Goal: Task Accomplishment & Management: Use online tool/utility

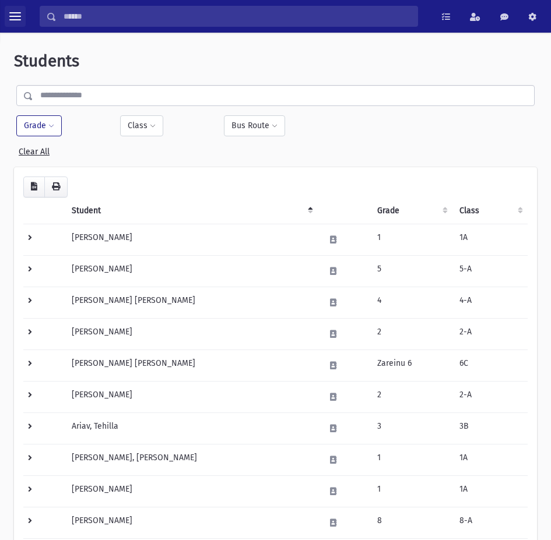
click at [21, 7] on button "toggle menu" at bounding box center [15, 16] width 21 height 21
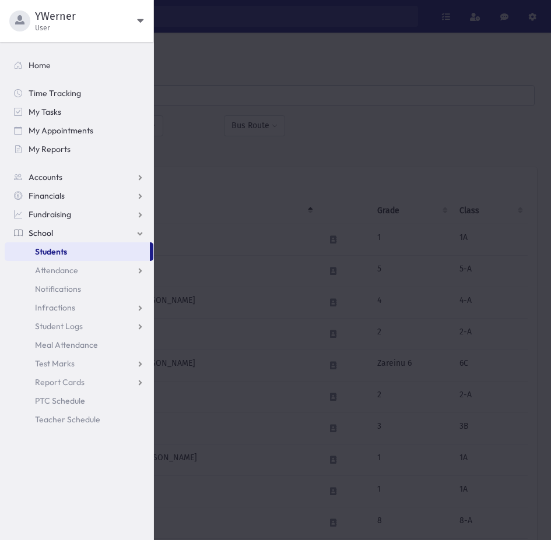
click at [36, 229] on span "School" at bounding box center [41, 233] width 24 height 10
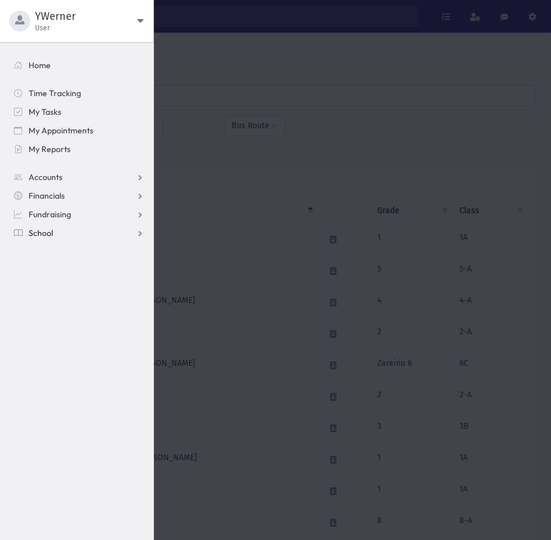
click at [31, 228] on span "School" at bounding box center [41, 233] width 24 height 10
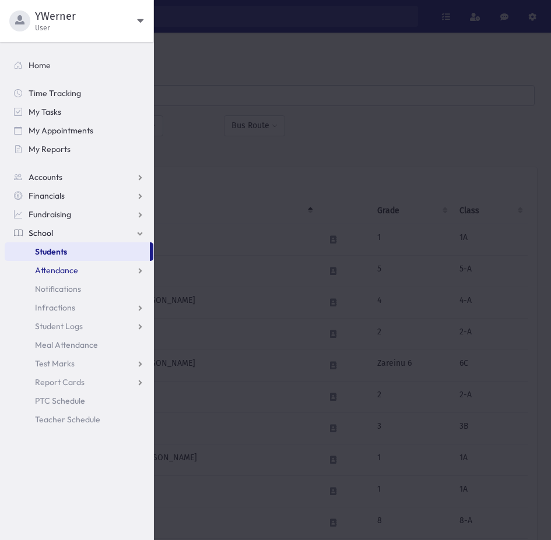
click at [50, 271] on span "Attendance" at bounding box center [56, 270] width 43 height 10
click at [54, 295] on link "Entry" at bounding box center [79, 289] width 149 height 19
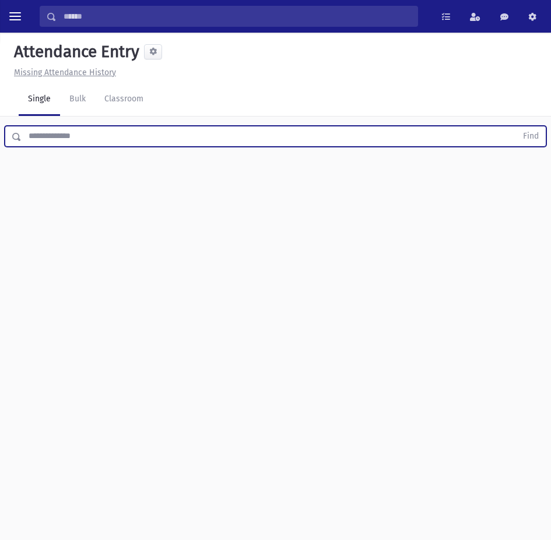
click at [86, 134] on input "text" at bounding box center [269, 136] width 495 height 21
click at [516, 127] on button "Find" at bounding box center [531, 137] width 30 height 20
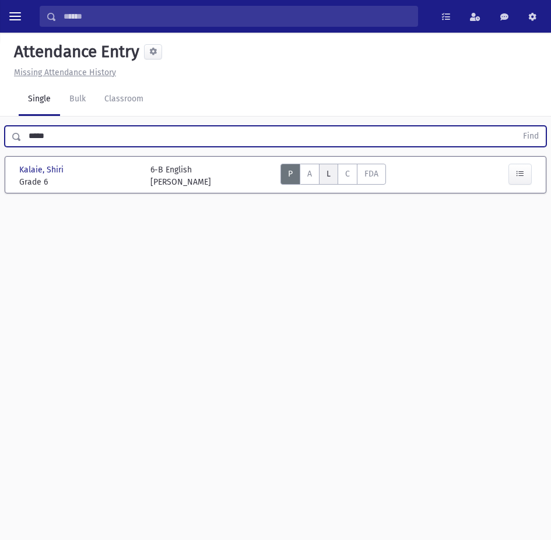
click at [324, 177] on label "Late L" at bounding box center [328, 174] width 19 height 21
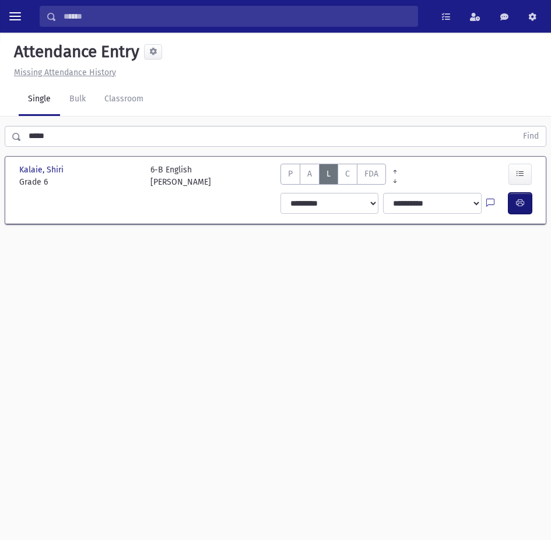
click at [520, 196] on button "button" at bounding box center [519, 203] width 23 height 21
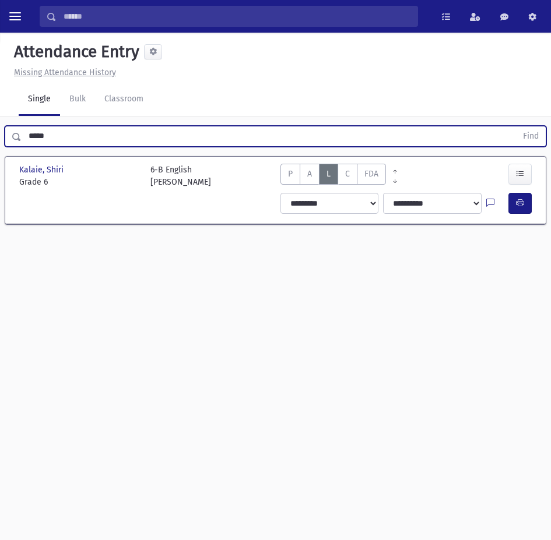
drag, startPoint x: 114, startPoint y: 139, endPoint x: 6, endPoint y: 150, distance: 108.4
click at [6, 150] on div "***** Find" at bounding box center [275, 134] width 551 height 35
type input "****"
click at [516, 127] on button "Find" at bounding box center [531, 137] width 30 height 20
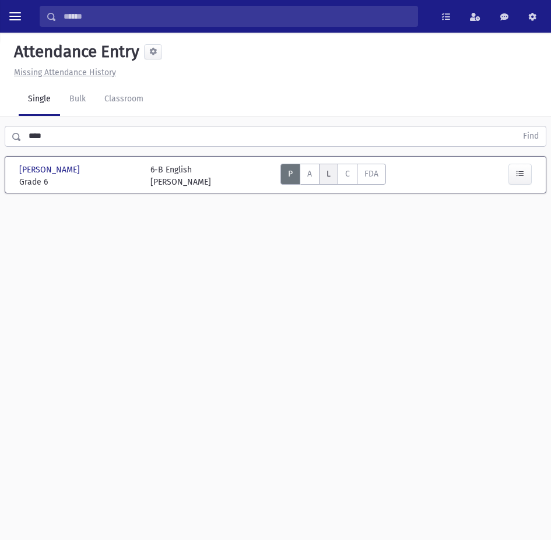
click at [335, 170] on label "Late L" at bounding box center [328, 174] width 19 height 21
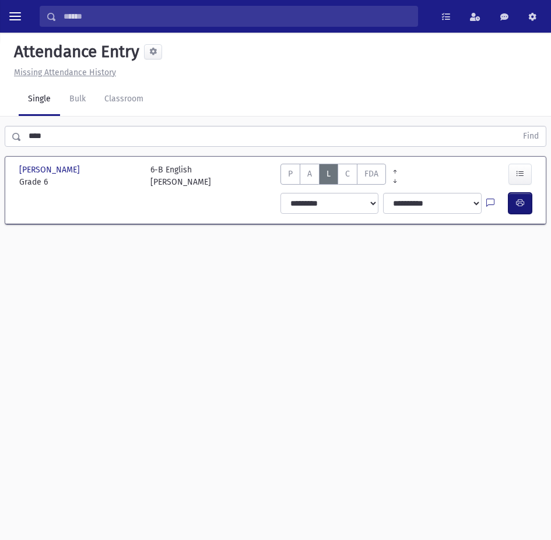
click at [525, 210] on button "button" at bounding box center [519, 203] width 23 height 21
